Goal: Navigation & Orientation: Understand site structure

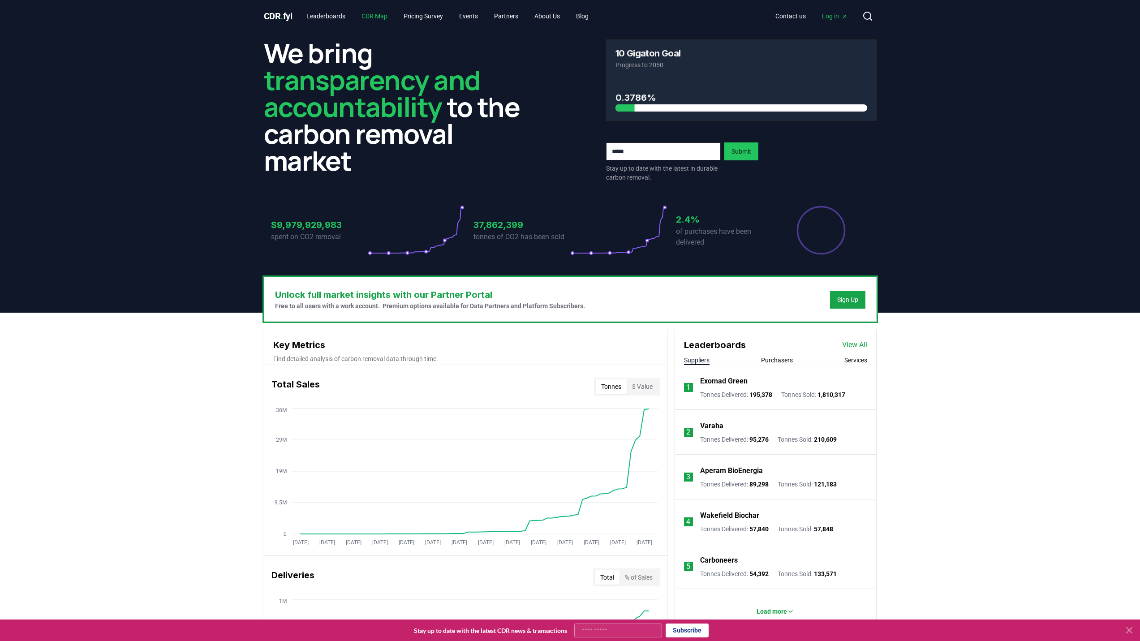
click at [378, 15] on link "CDR Map" at bounding box center [374, 16] width 40 height 16
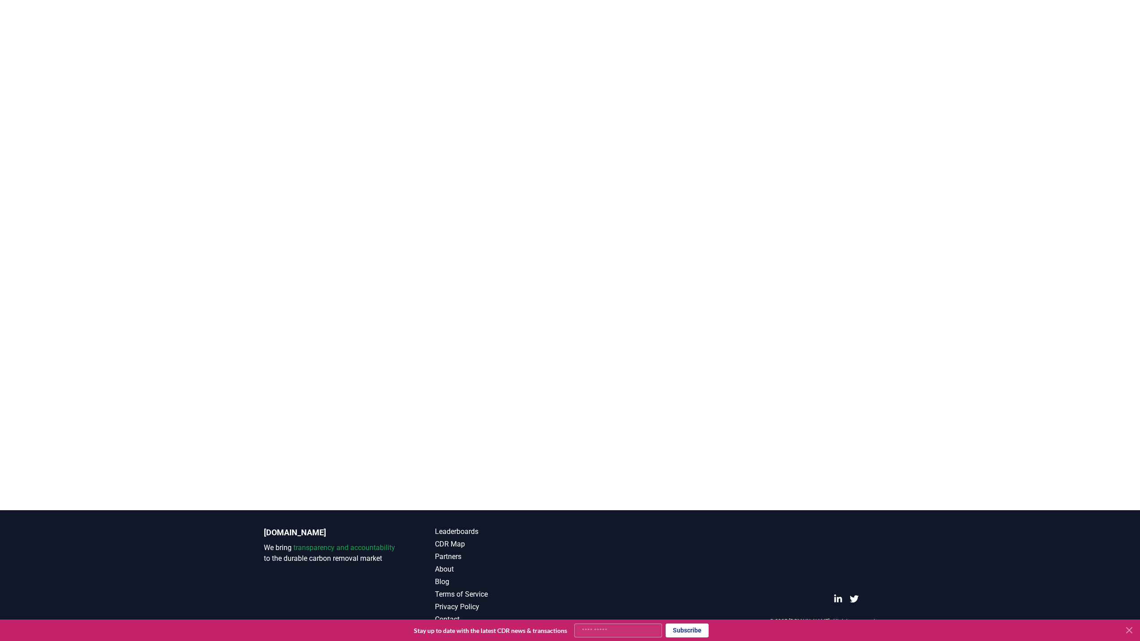
scroll to position [97, 0]
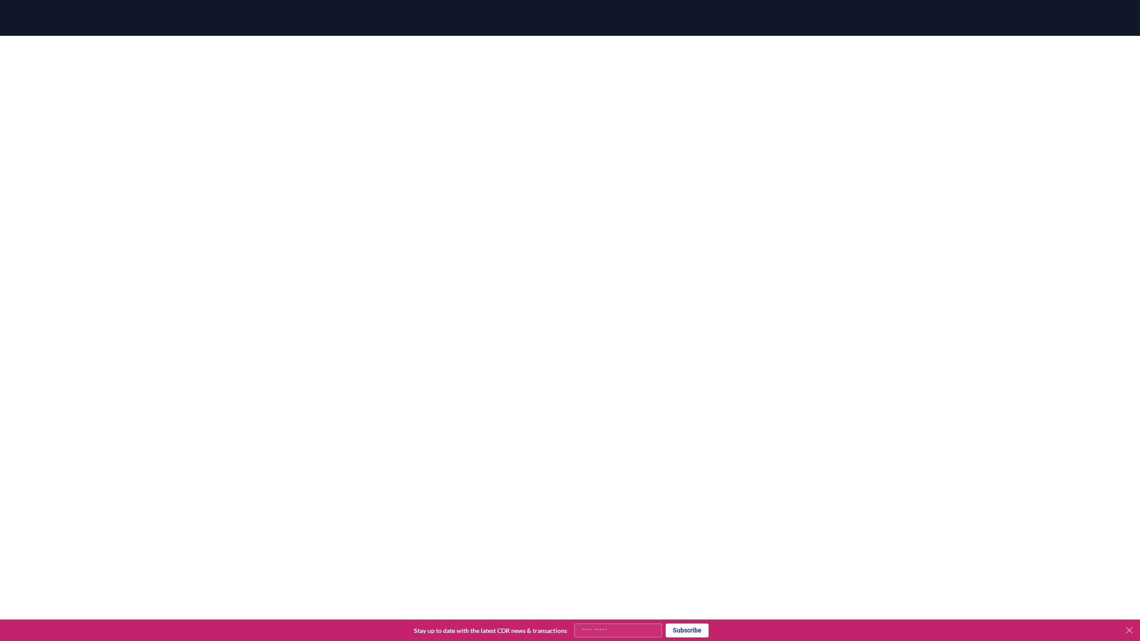
click at [171, 172] on div at bounding box center [570, 260] width 1140 height 448
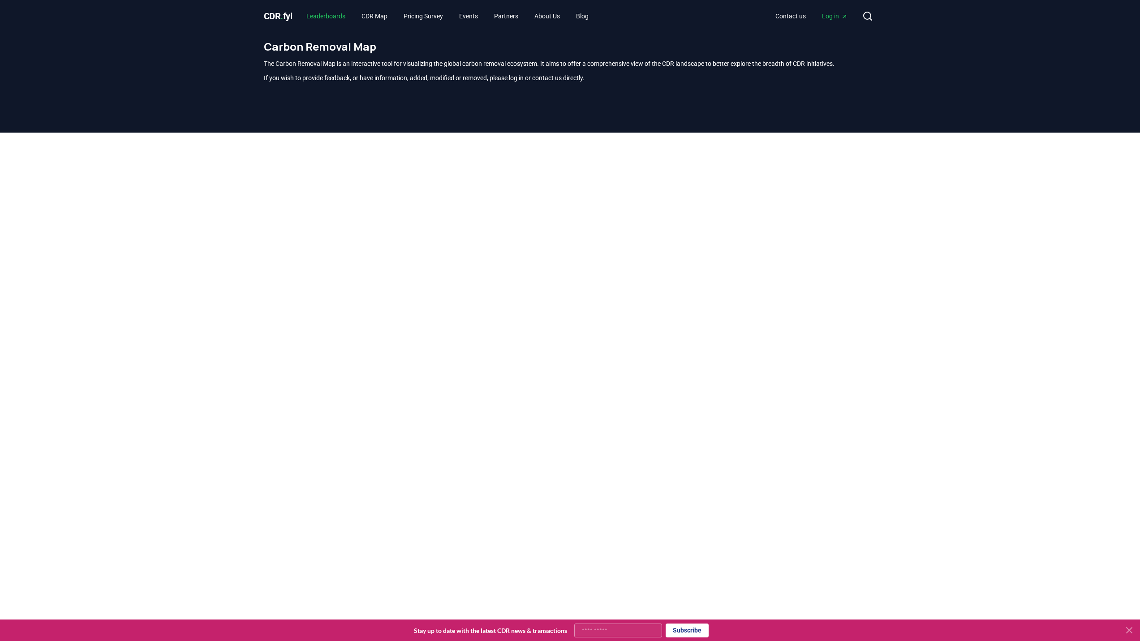
click at [319, 21] on link "Leaderboards" at bounding box center [325, 16] width 53 height 16
